Goal: Find specific fact: Find specific fact

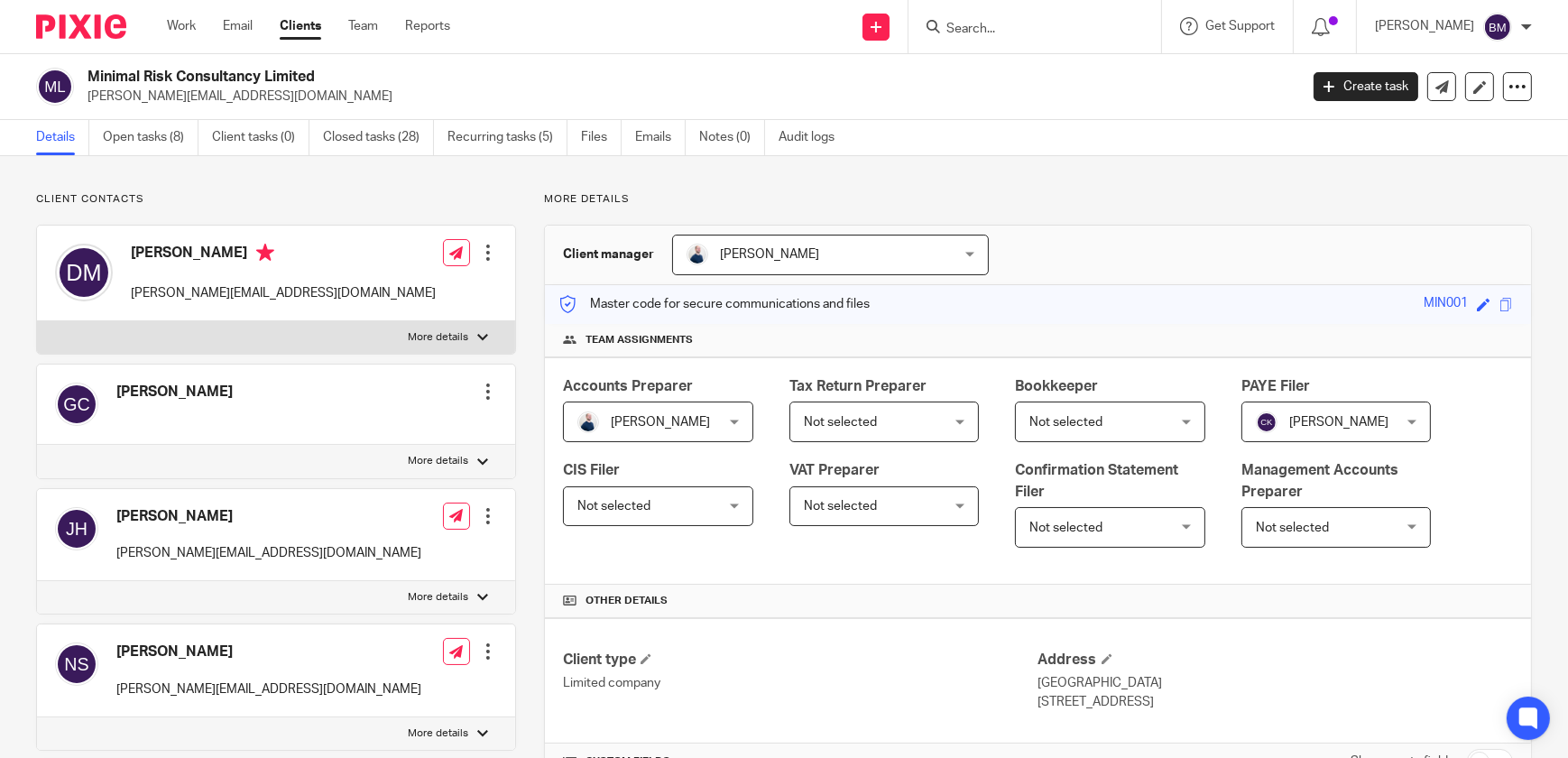
scroll to position [1940, 0]
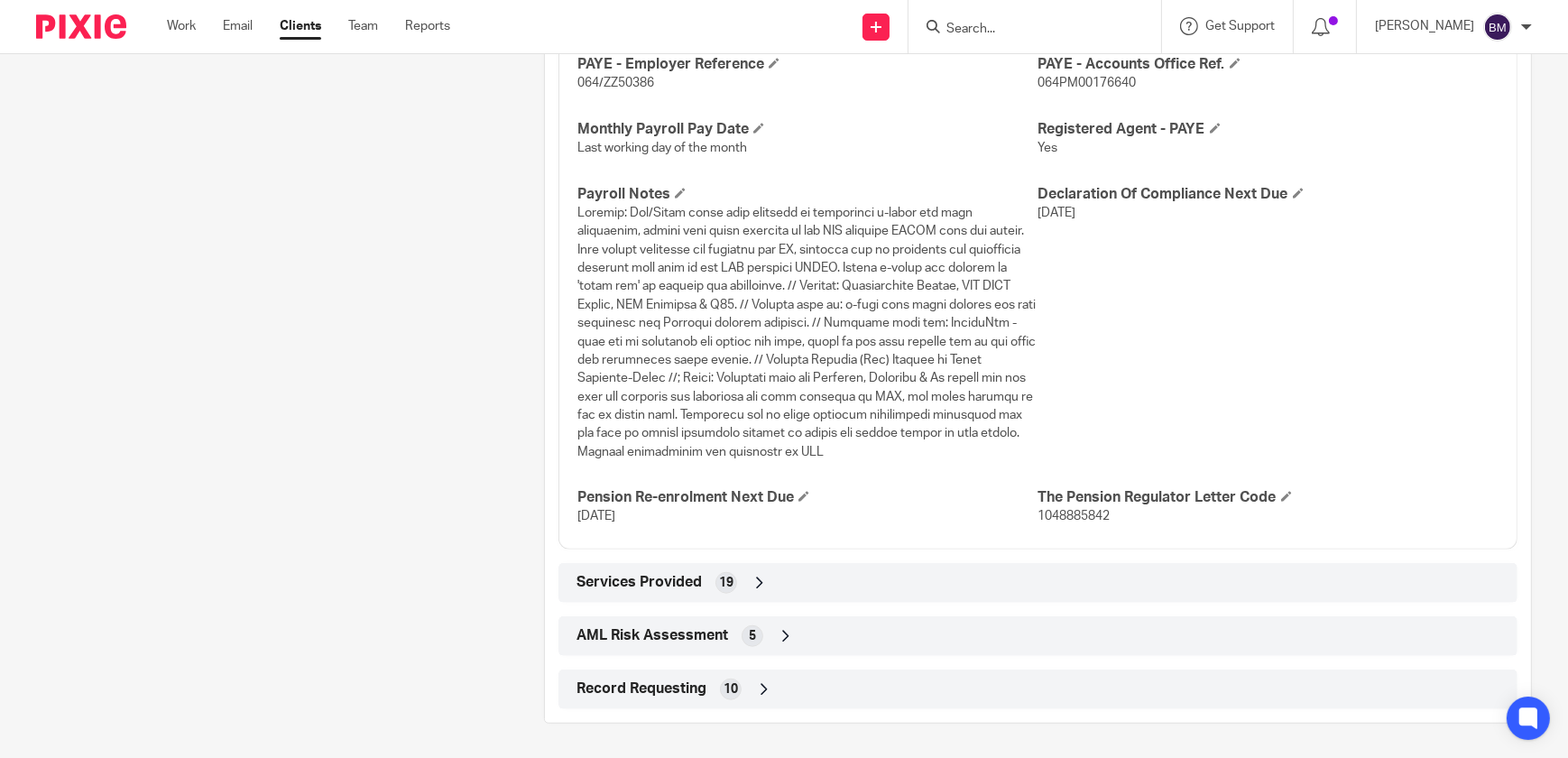
click at [972, 24] on input "Search" at bounding box center [1025, 30] width 162 height 16
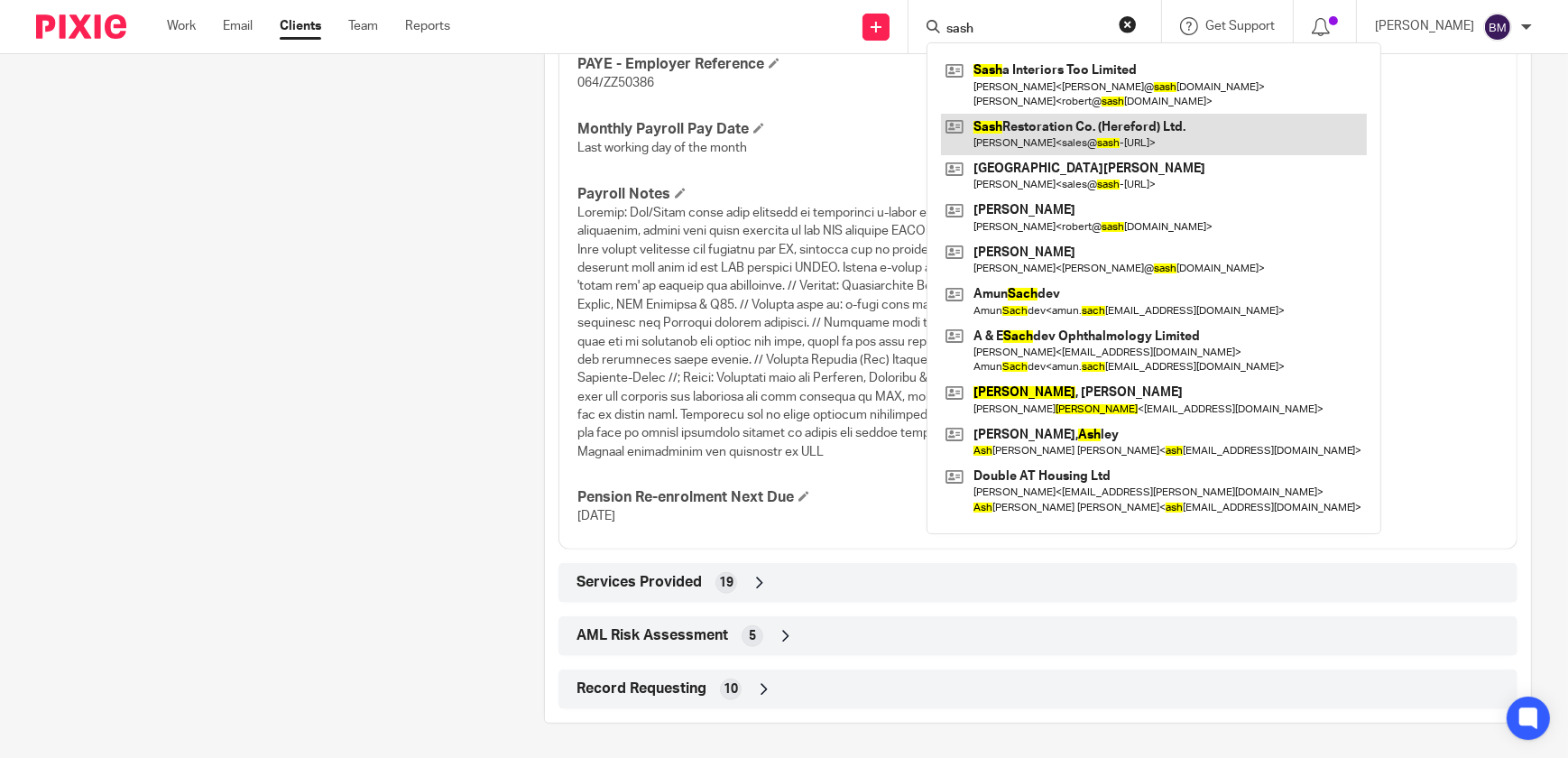
type input "sash"
click at [1123, 139] on link at bounding box center [1153, 135] width 425 height 42
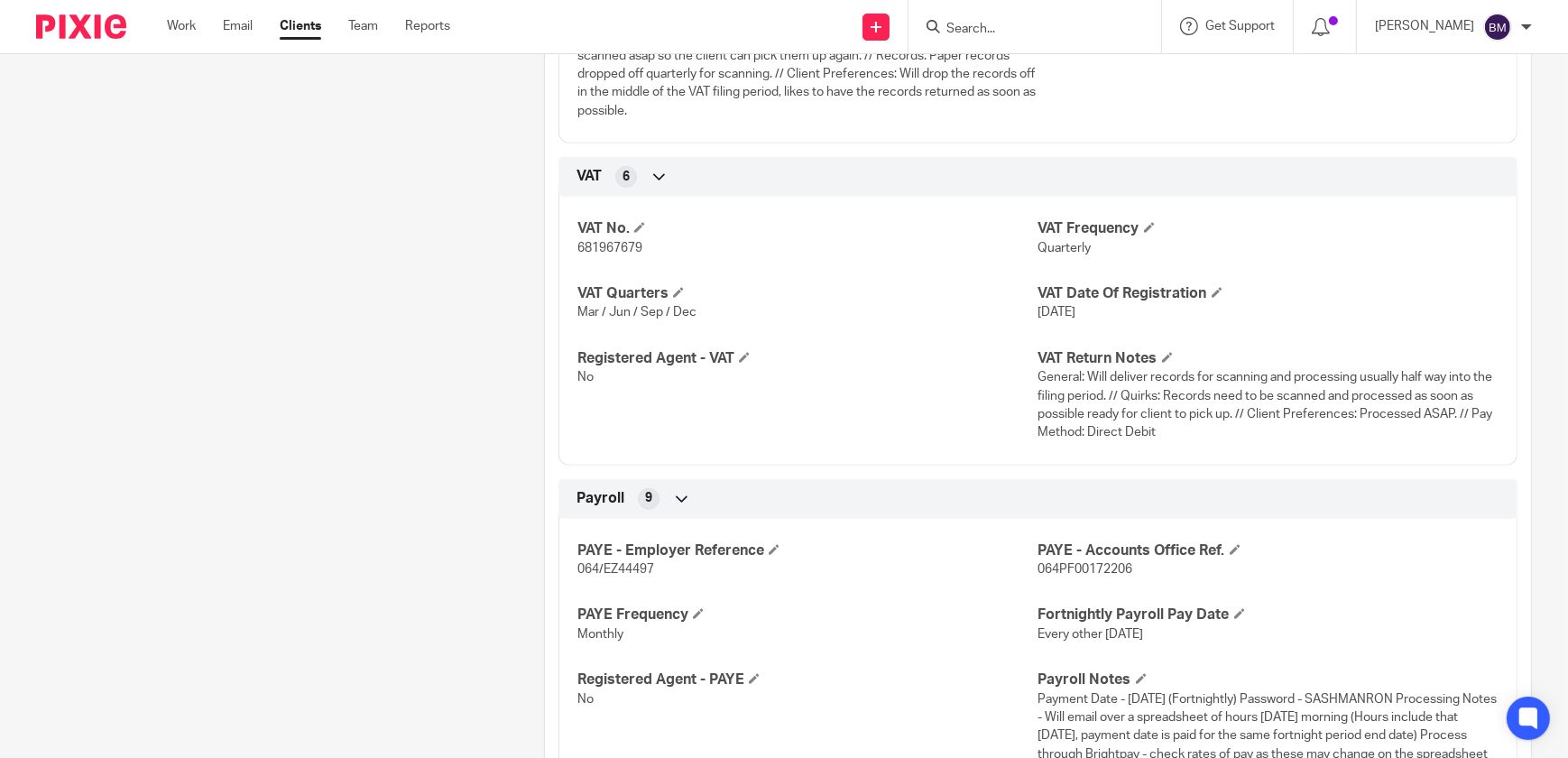
scroll to position [2132, 0]
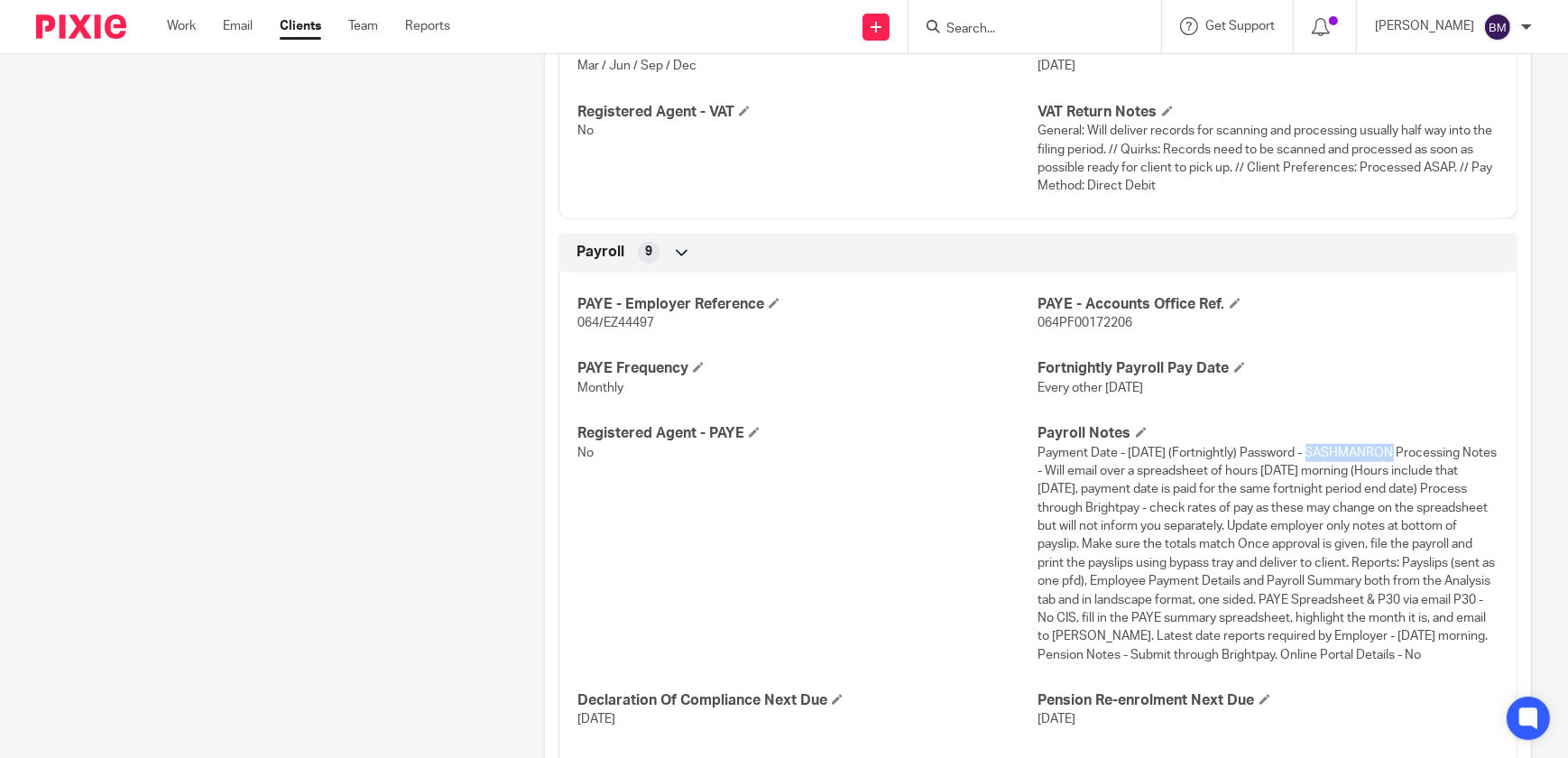
drag, startPoint x: 1379, startPoint y: 470, endPoint x: 1297, endPoint y: 469, distance: 82.0
click at [1297, 469] on span "Payment Date - [DATE] (Fortnightly) Password - SASHMANRON Processing Notes - Wi…" at bounding box center [1267, 553] width 459 height 215
copy span "SASHMANRON"
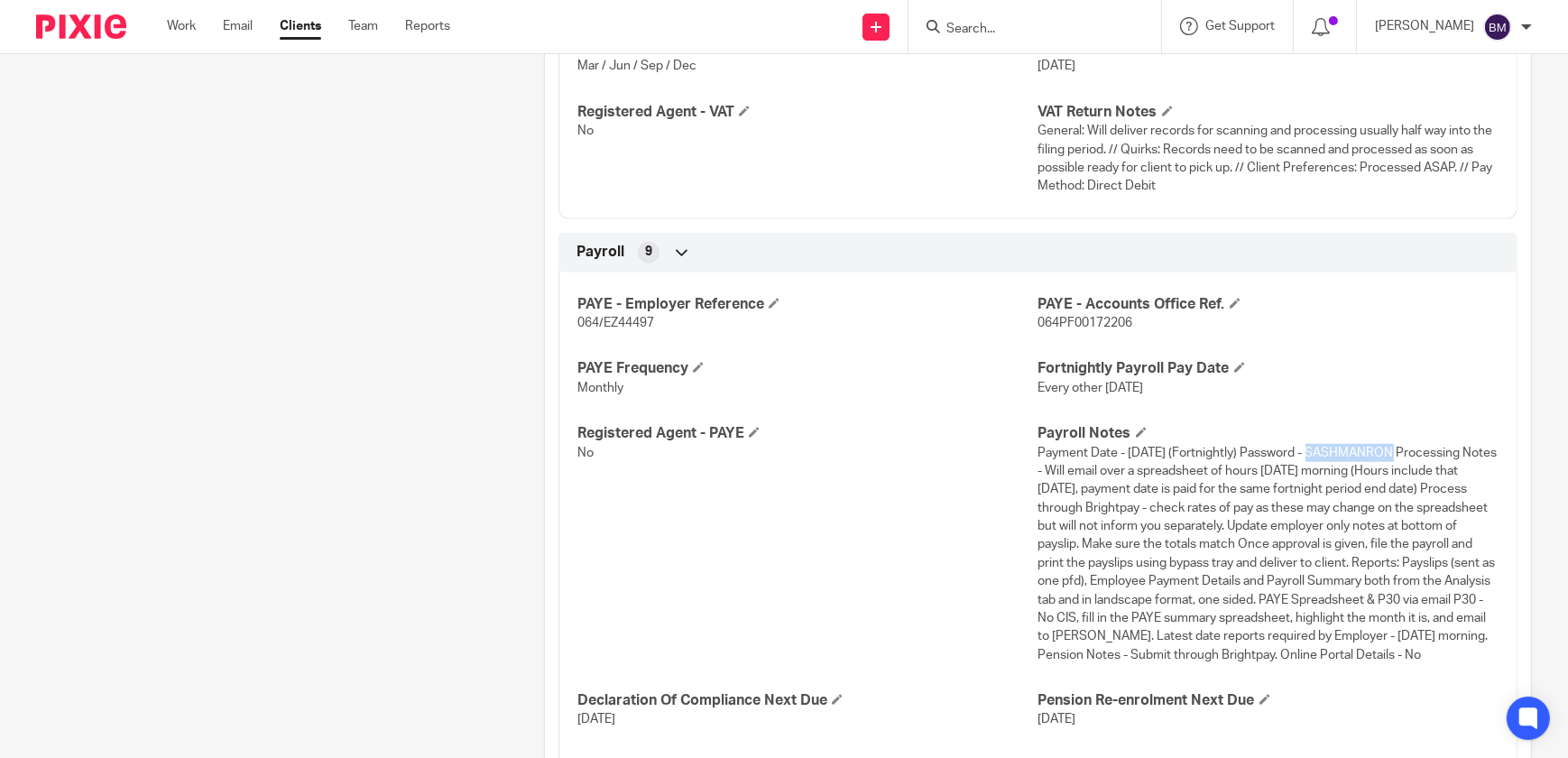
drag, startPoint x: 1380, startPoint y: 466, endPoint x: 1296, endPoint y: 468, distance: 84.0
click at [1296, 468] on span "Payment Date - [DATE] (Fortnightly) Password - SASHMANRON Processing Notes - Wi…" at bounding box center [1267, 553] width 459 height 215
copy span "SASHMANRON"
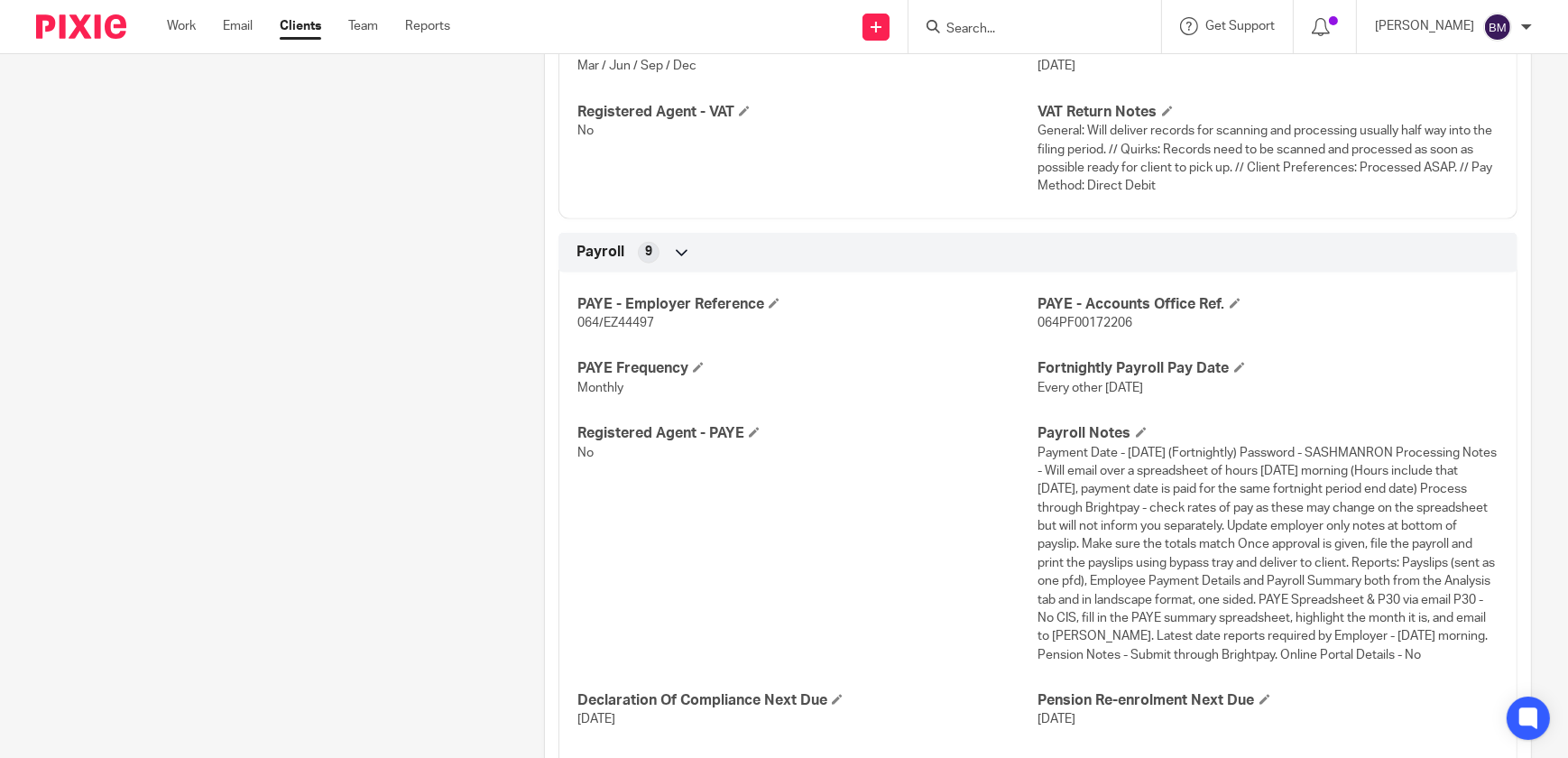
click at [1021, 31] on input "Search" at bounding box center [1025, 30] width 162 height 16
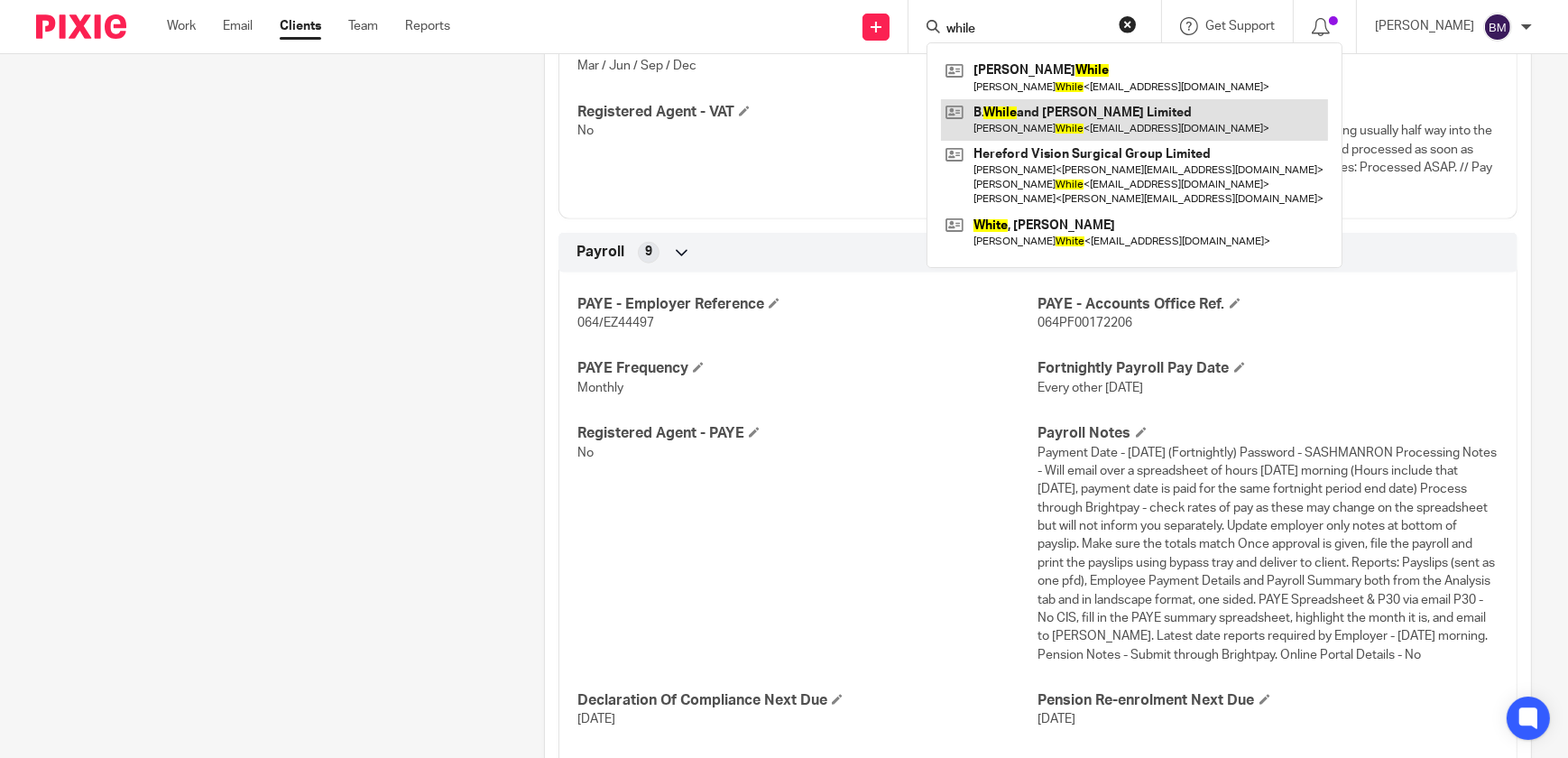
type input "while"
click at [1065, 126] on link at bounding box center [1133, 120] width 387 height 42
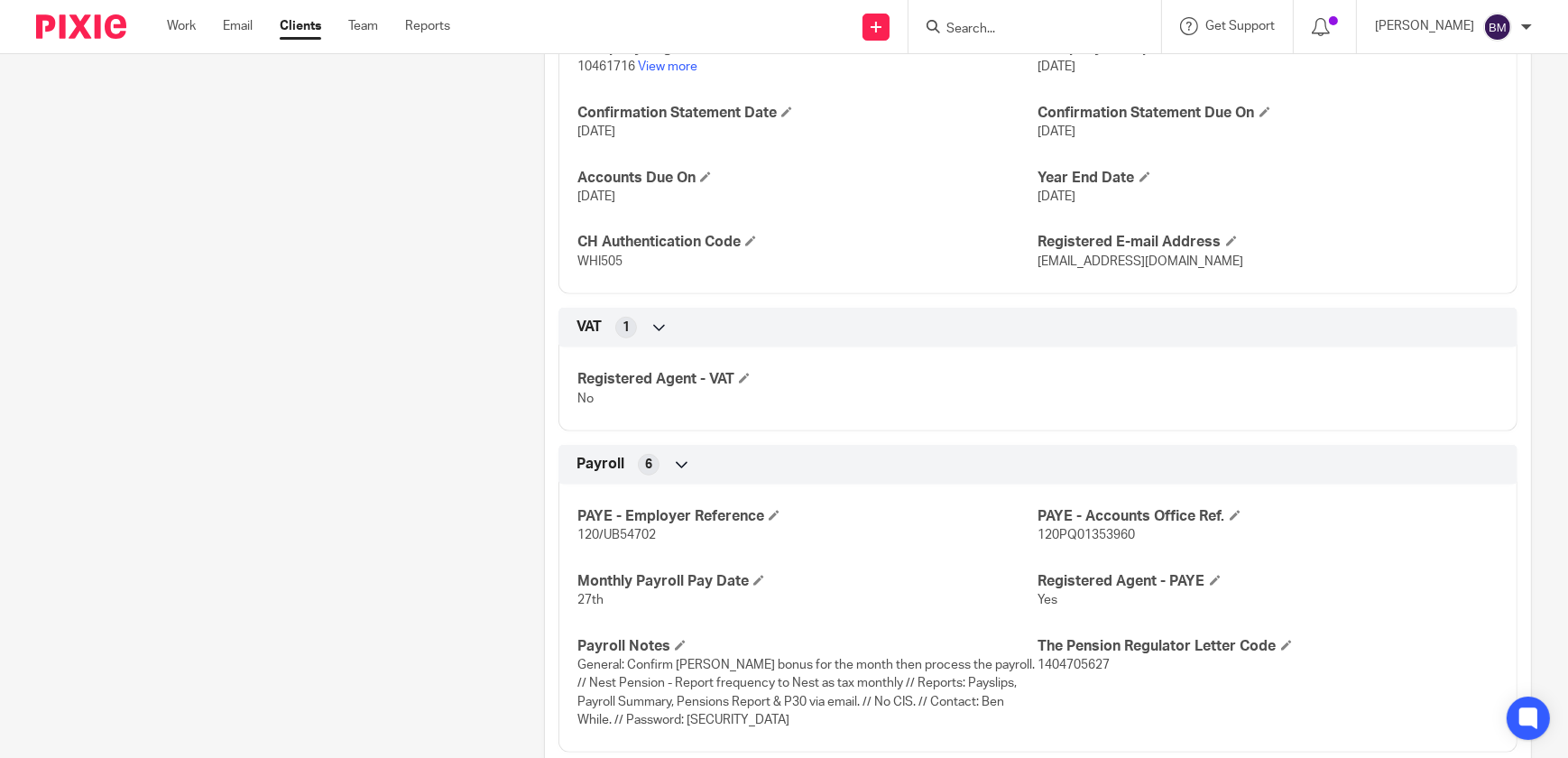
scroll to position [1462, 0]
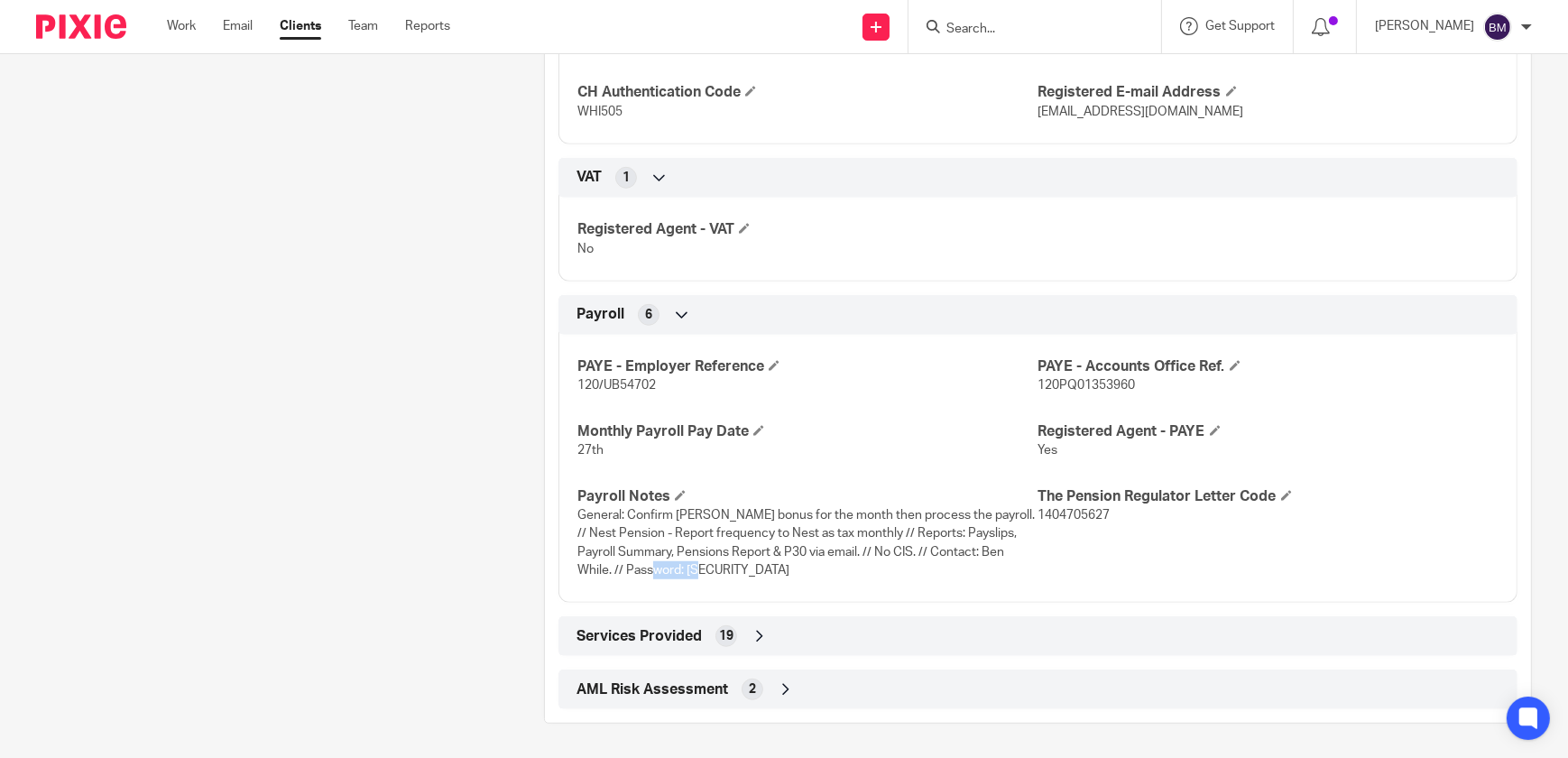
drag, startPoint x: 687, startPoint y: 568, endPoint x: 636, endPoint y: 567, distance: 51.0
click at [636, 567] on p "General: Confirm Kerry's bonus for the month then process the payroll. // Nest …" at bounding box center [808, 542] width 460 height 73
copy span "Whil2019"
